Goal: Task Accomplishment & Management: Use online tool/utility

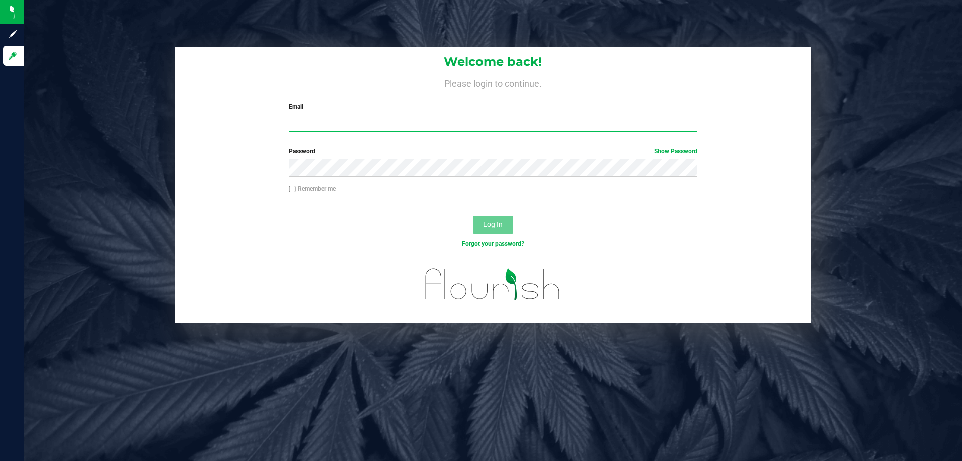
click at [364, 128] on input "Email" at bounding box center [493, 123] width 408 height 18
type input "[EMAIL_ADDRESS][DOMAIN_NAME]"
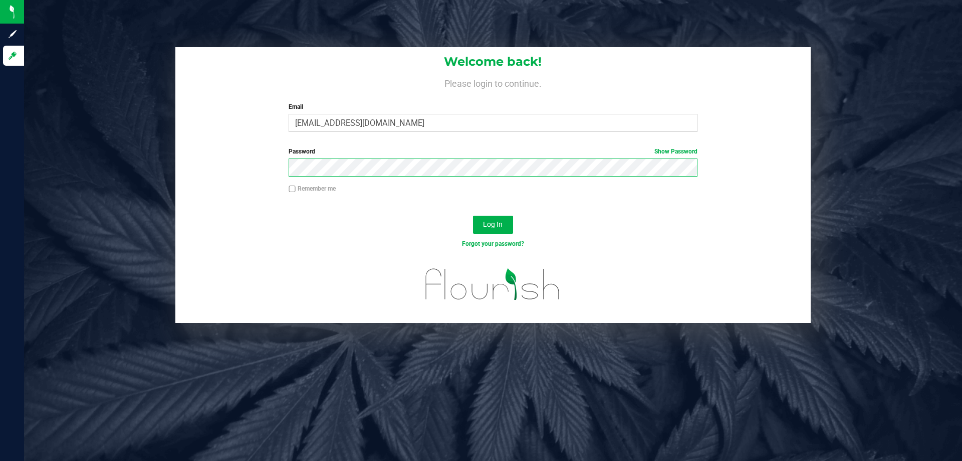
click at [473, 215] on button "Log In" at bounding box center [493, 224] width 40 height 18
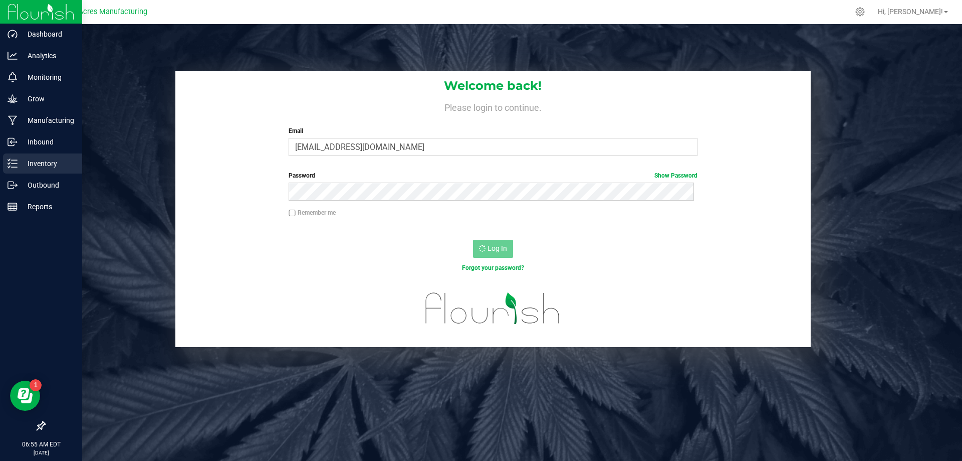
click at [29, 165] on p "Inventory" at bounding box center [48, 163] width 60 height 12
click at [52, 165] on p "Inventory" at bounding box center [48, 163] width 60 height 12
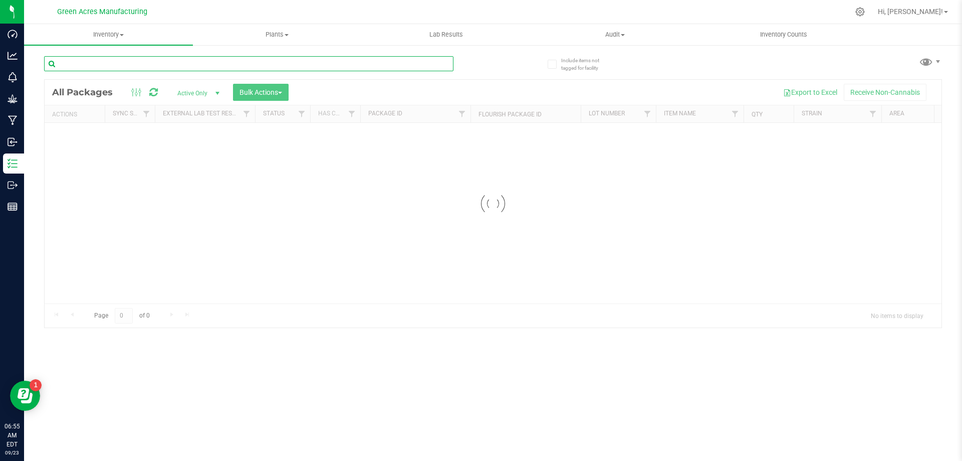
click at [214, 68] on input "text" at bounding box center [248, 63] width 409 height 15
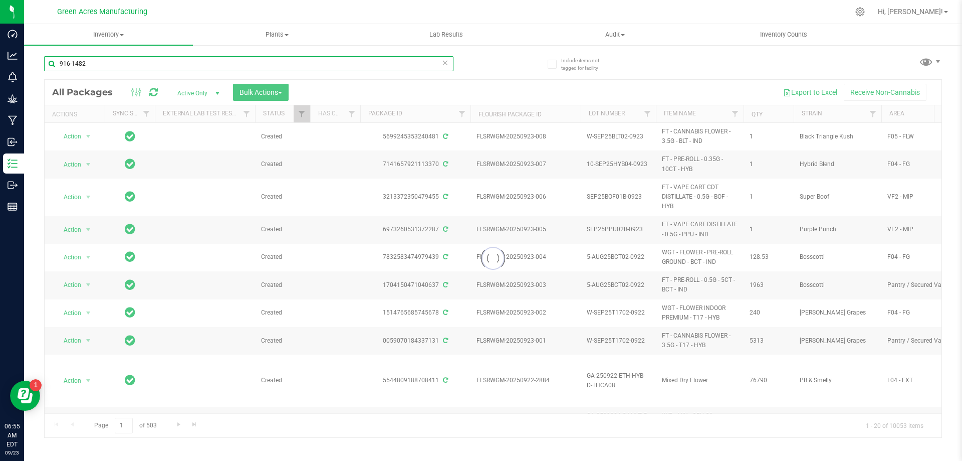
type input "916-1482"
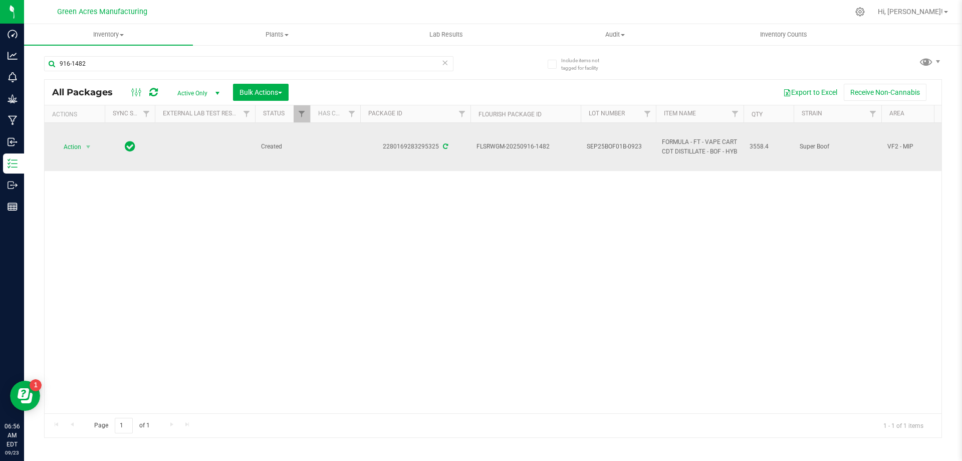
click at [544, 146] on span "FLSRWGM-20250916-1482" at bounding box center [526, 147] width 98 height 10
click at [638, 146] on span "SEP25BOF01B-0923" at bounding box center [618, 147] width 63 height 10
drag, startPoint x: 639, startPoint y: 148, endPoint x: 622, endPoint y: 147, distance: 17.6
click at [622, 147] on input "SEP25BOF01B-0923" at bounding box center [616, 147] width 72 height 16
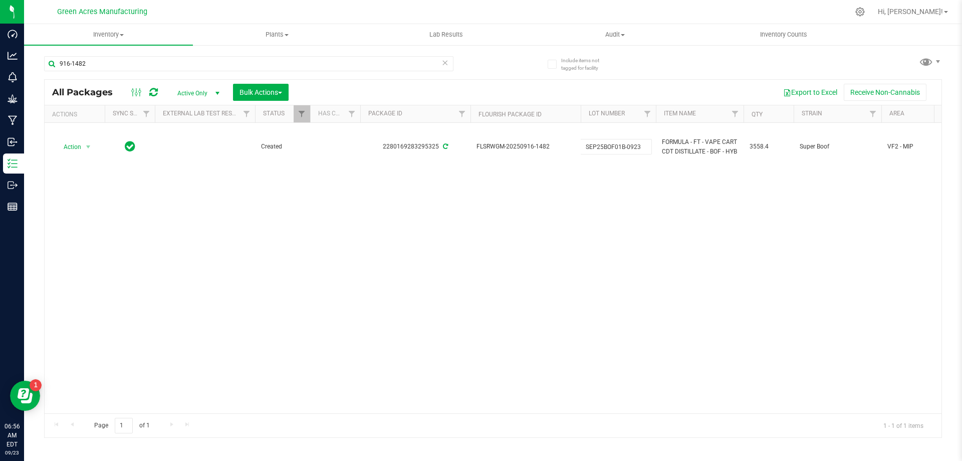
type input "SEP25BOF01"
click at [609, 292] on div "Loading... All Packages Active Only Active Only Lab Samples Locked All External…" at bounding box center [493, 258] width 898 height 358
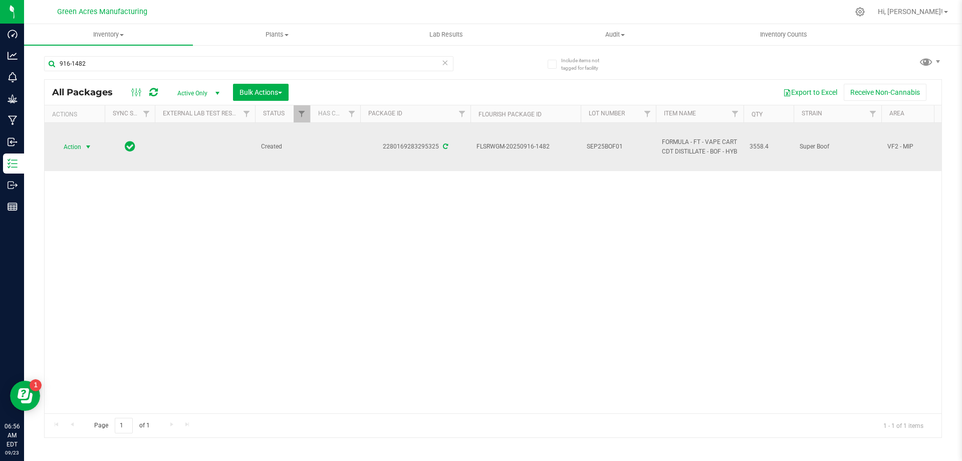
click at [89, 146] on span "select" at bounding box center [88, 147] width 8 height 8
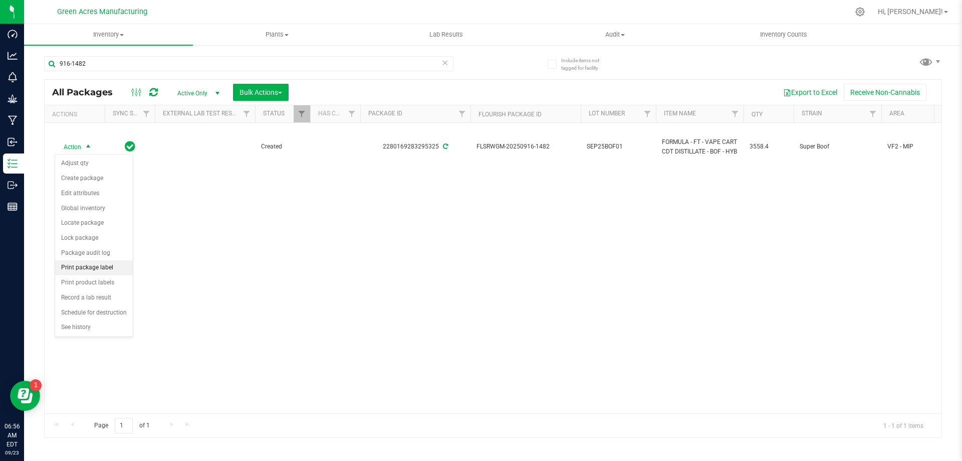
click at [111, 272] on li "Print package label" at bounding box center [94, 267] width 78 height 15
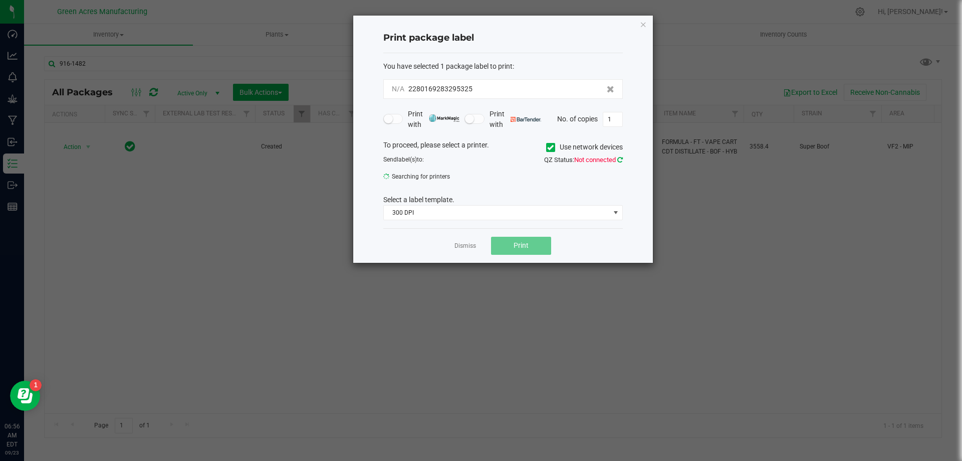
click at [620, 158] on icon at bounding box center [620, 159] width 6 height 7
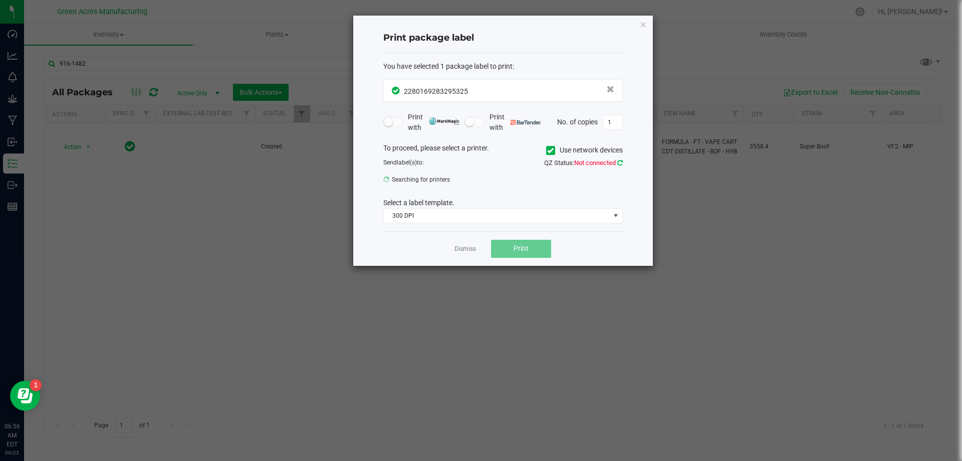
click at [621, 164] on icon at bounding box center [620, 162] width 6 height 7
click at [599, 162] on span "Not connected" at bounding box center [595, 163] width 42 height 8
click at [622, 160] on icon at bounding box center [620, 162] width 6 height 7
click at [521, 185] on span "114_Edibles_1" at bounding box center [497, 182] width 226 height 14
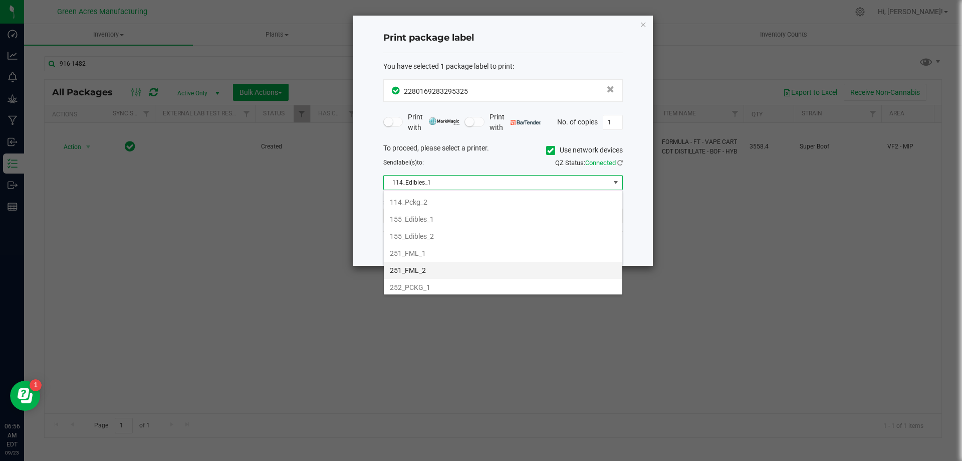
scroll to position [100, 0]
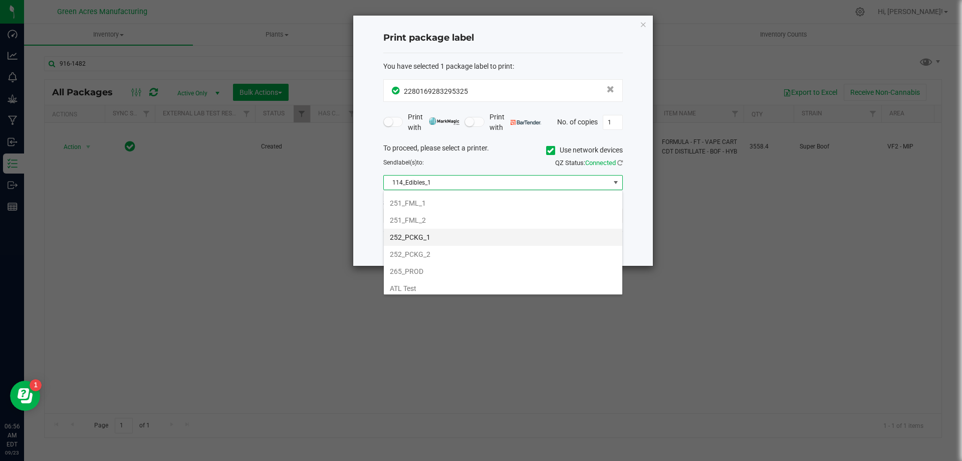
click at [495, 241] on li "252_PCKG_1" at bounding box center [503, 237] width 239 height 17
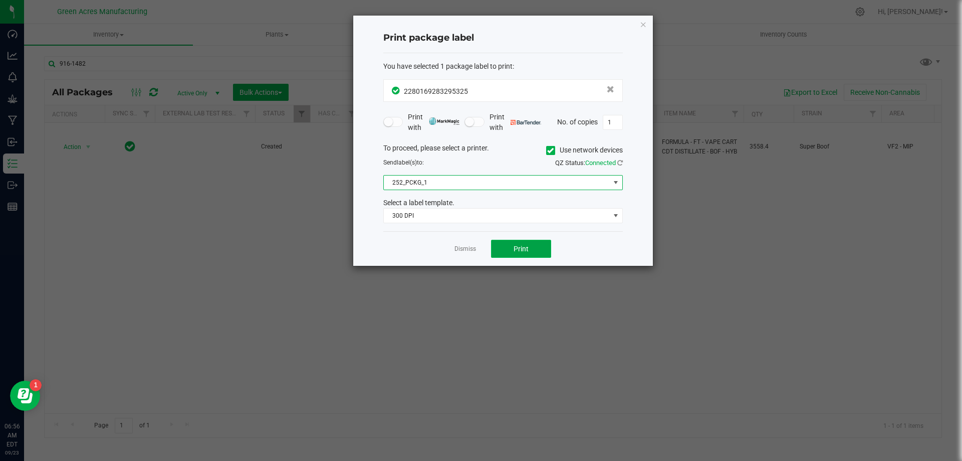
click at [520, 245] on span "Print" at bounding box center [521, 249] width 15 height 8
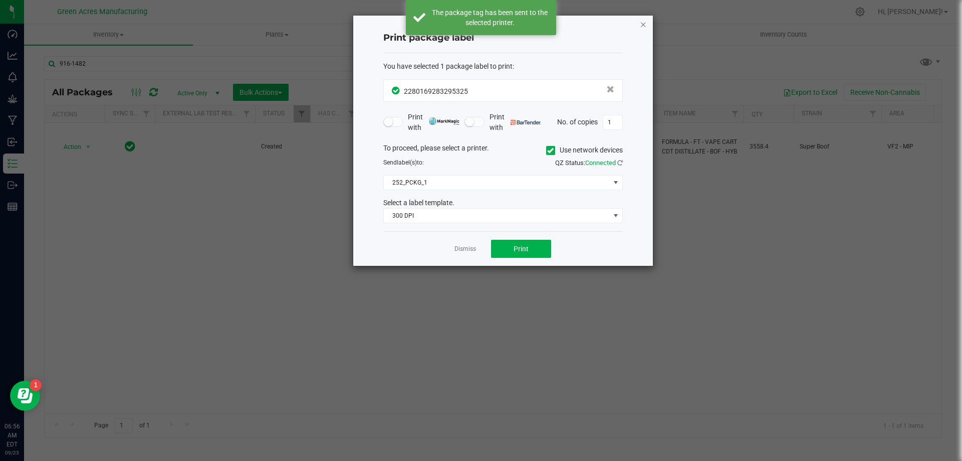
click at [644, 23] on icon "button" at bounding box center [643, 24] width 7 height 12
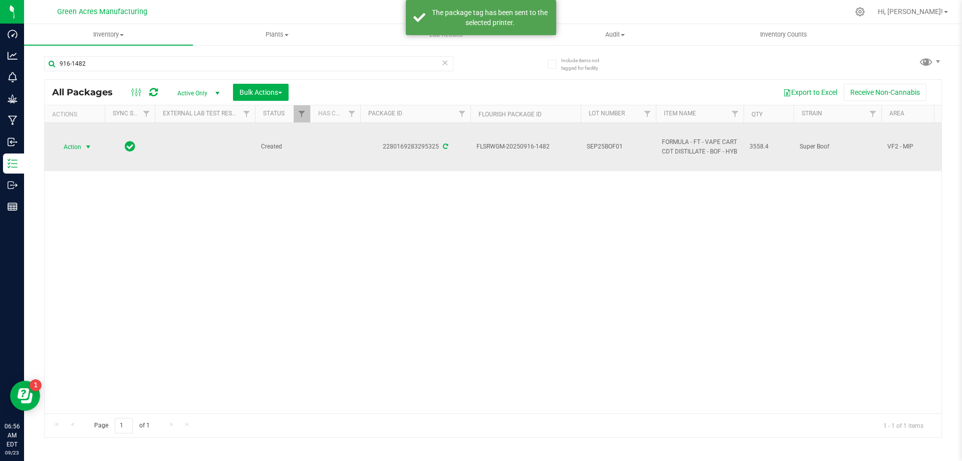
click at [623, 148] on span "SEP25BOF01" at bounding box center [618, 147] width 63 height 10
type input "SEP25BOF01B-0923"
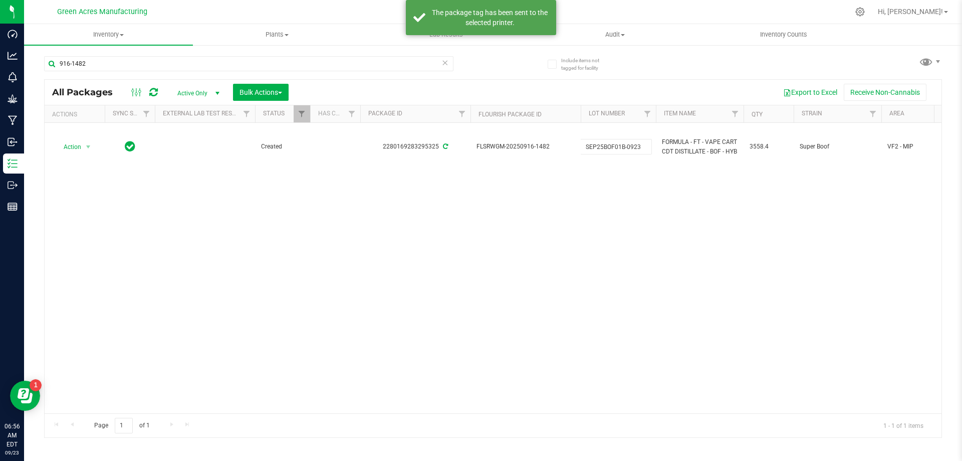
click at [600, 237] on div "All Packages Active Only Active Only Lab Samples Locked All External Internal B…" at bounding box center [493, 258] width 898 height 358
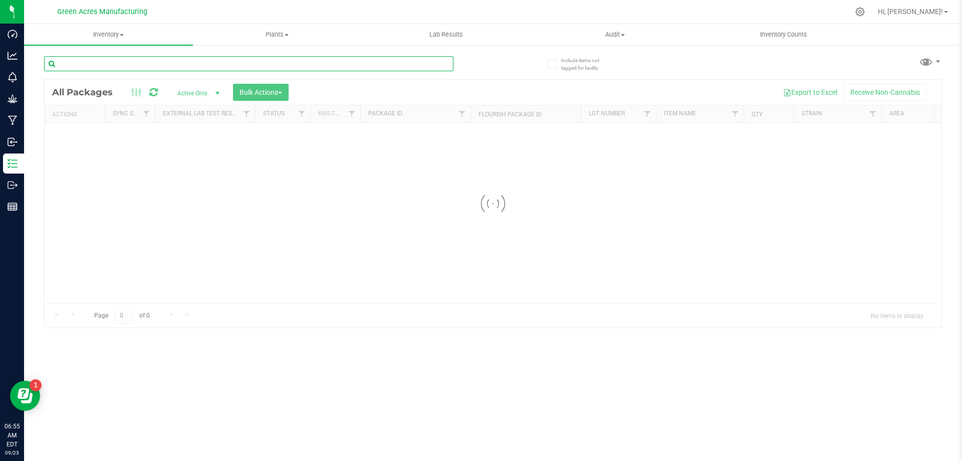
click at [193, 64] on input "text" at bounding box center [248, 63] width 409 height 15
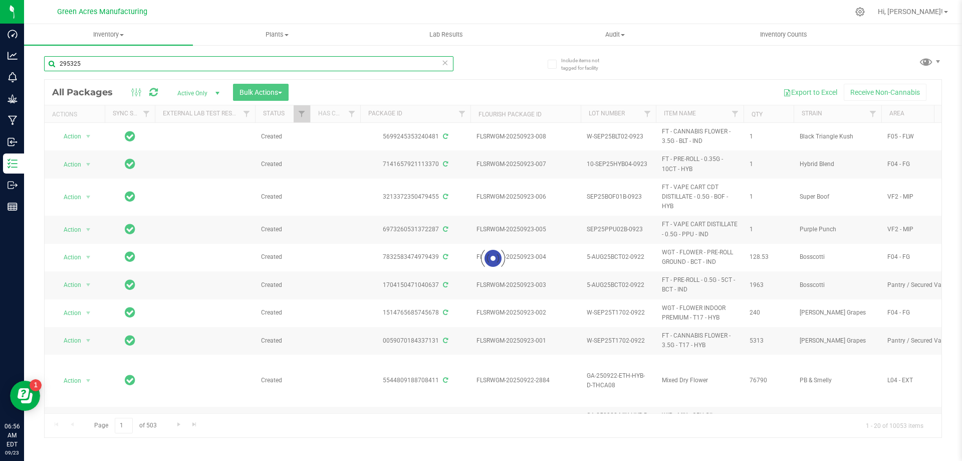
type input "295325"
